Goal: Task Accomplishment & Management: Manage account settings

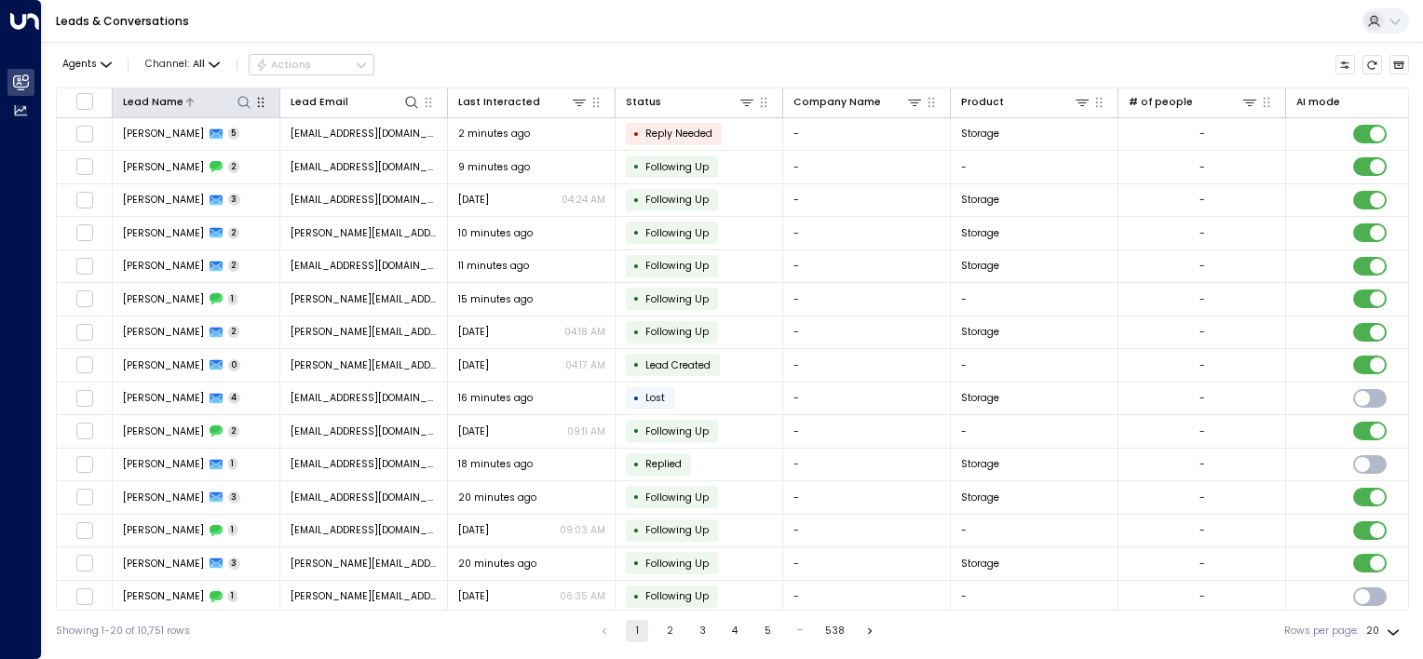
click at [243, 103] on icon at bounding box center [244, 102] width 15 height 15
type input "*"
type input "*******"
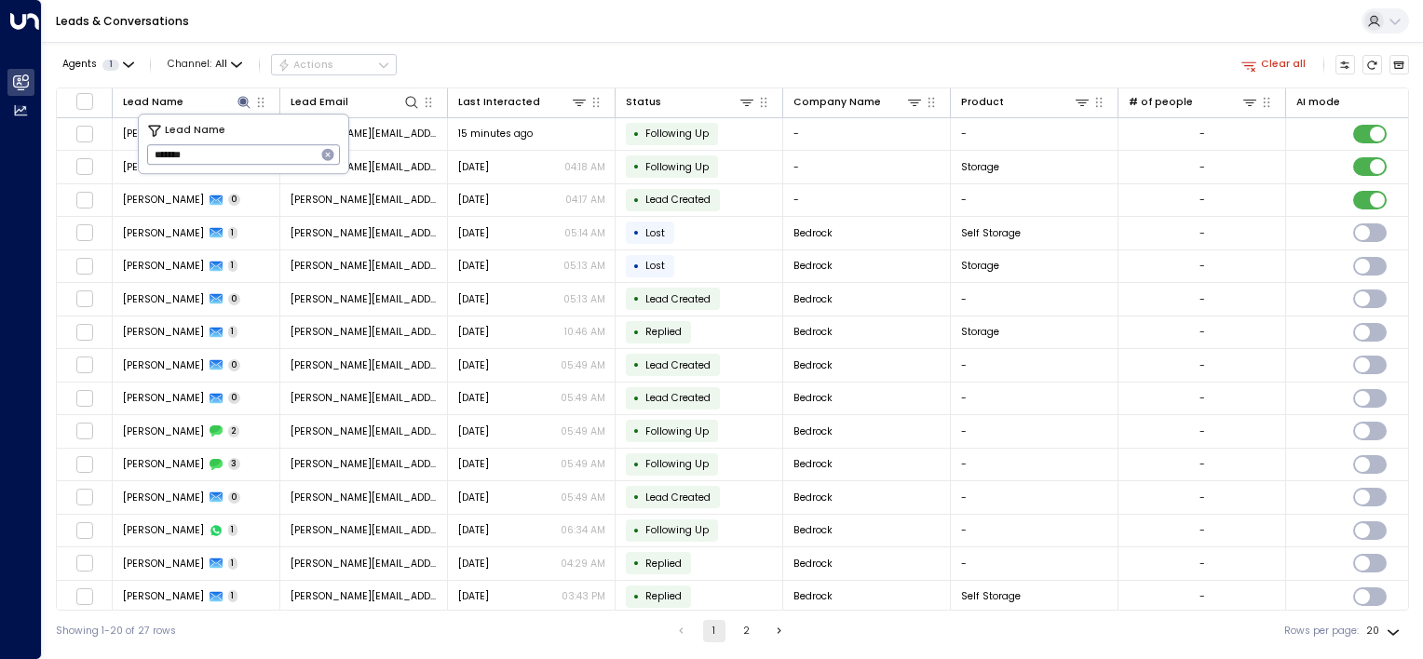
click at [731, 36] on div "Leads & Conversations" at bounding box center [732, 21] width 1381 height 43
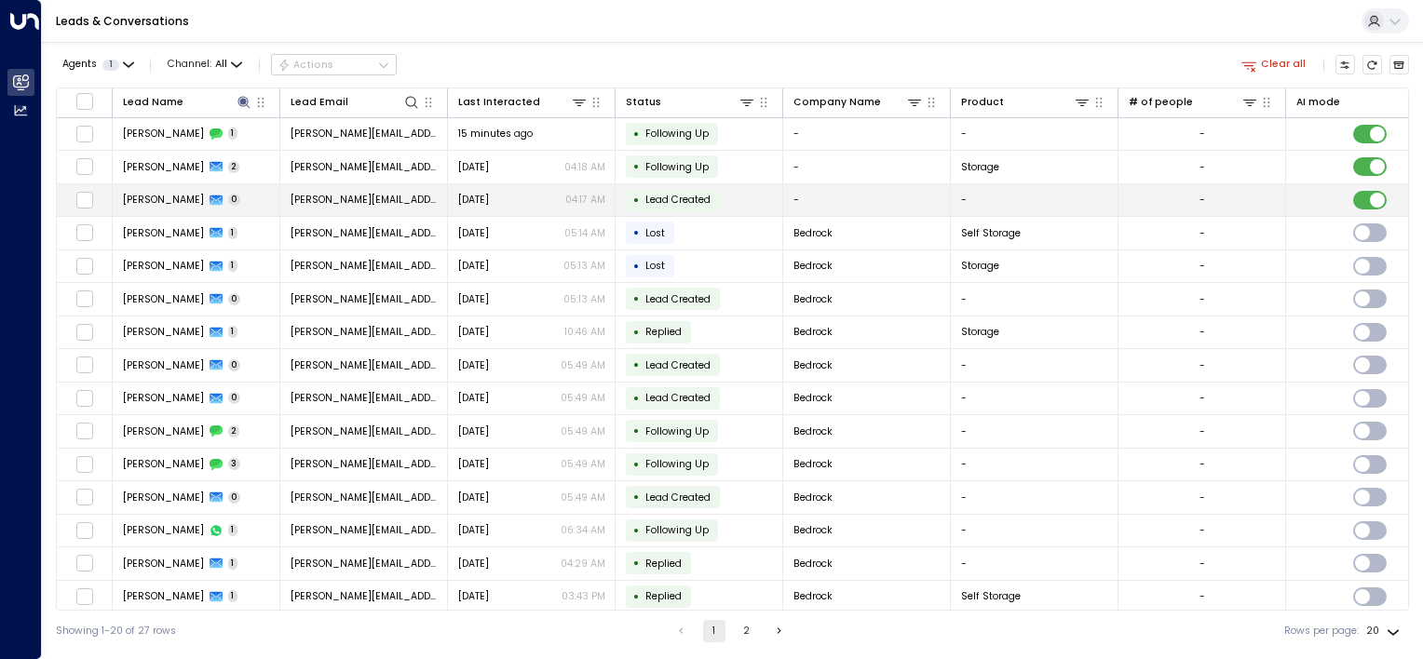
click at [706, 186] on td "• Lead Created" at bounding box center [700, 200] width 168 height 33
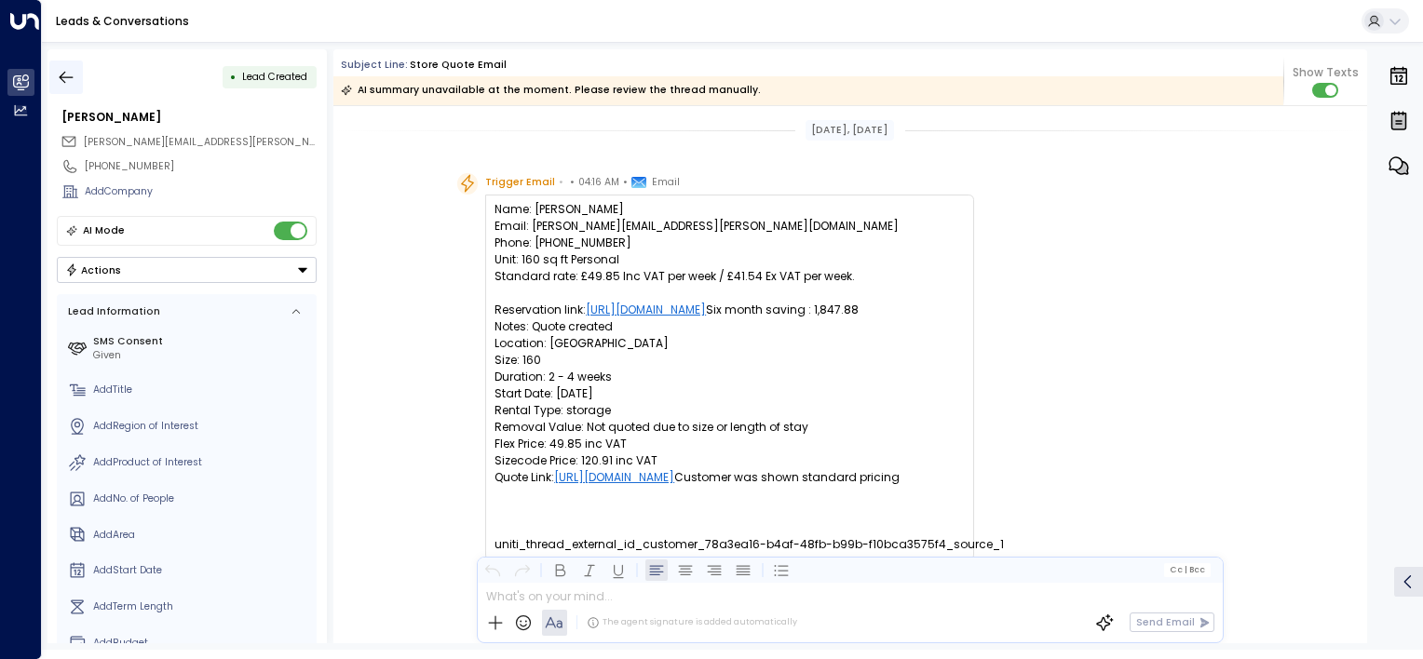
click at [60, 83] on icon "button" at bounding box center [66, 77] width 19 height 19
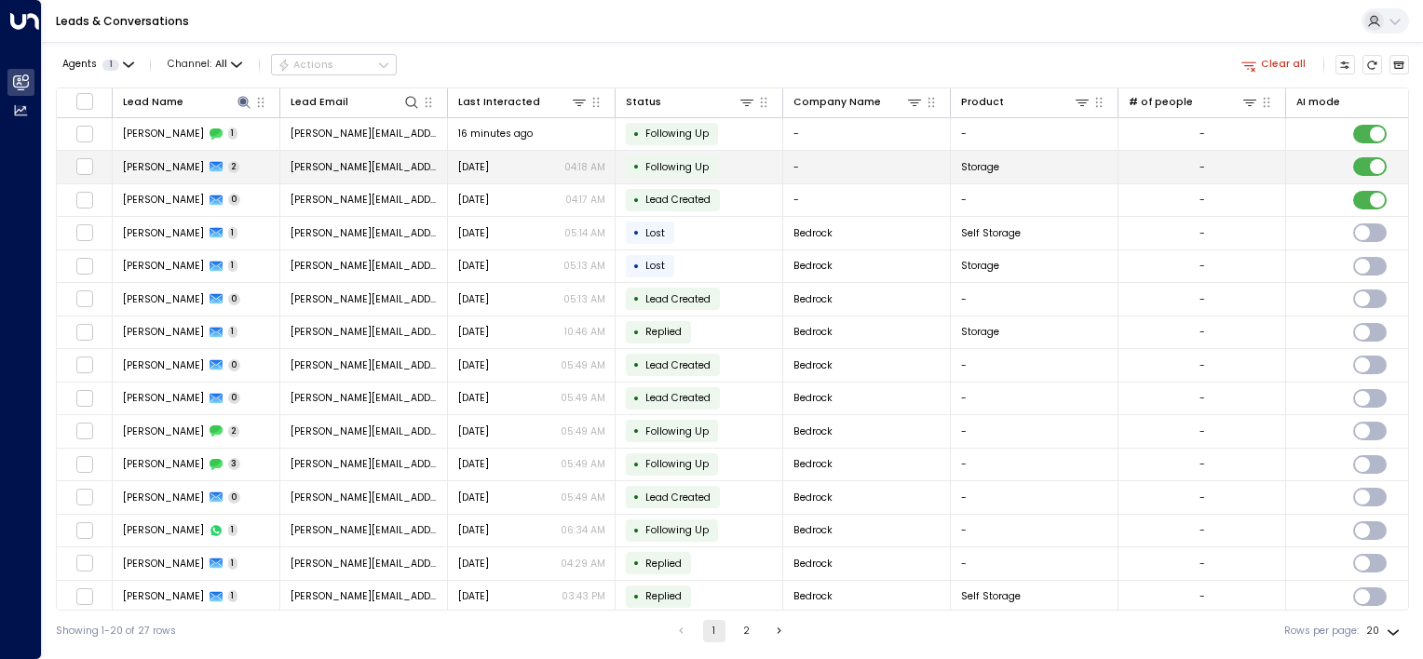
click at [555, 165] on div "[DATE] 04:18 AM" at bounding box center [531, 167] width 147 height 14
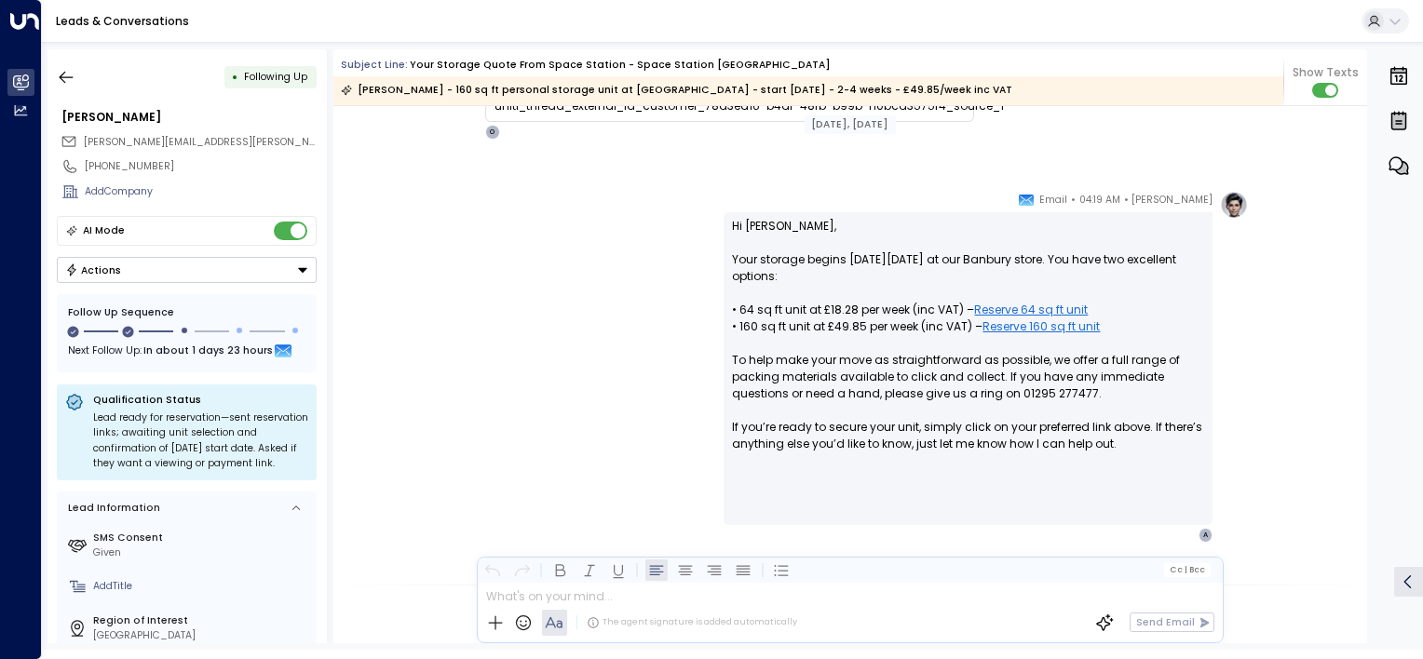
scroll to position [305, 0]
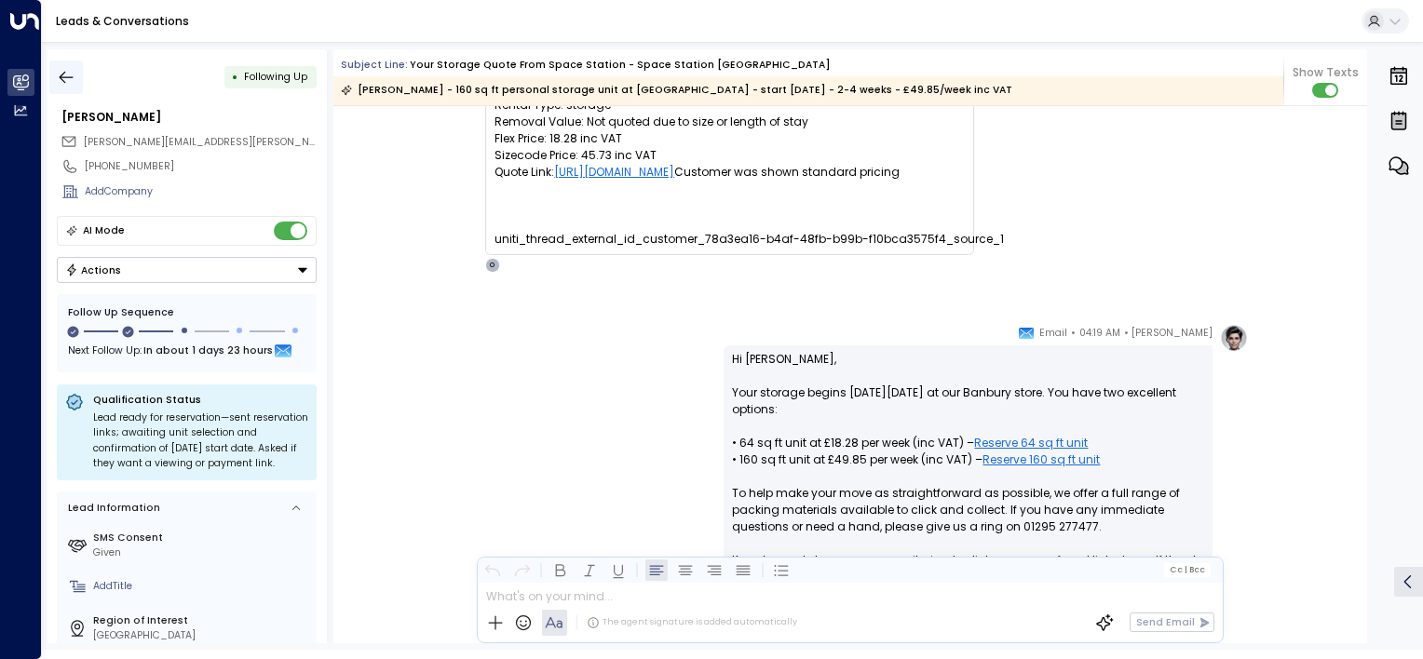
click at [88, 71] on div "• Following Up" at bounding box center [187, 78] width 260 height 34
click at [66, 80] on icon "button" at bounding box center [66, 77] width 19 height 19
